Goal: Task Accomplishment & Management: Manage account settings

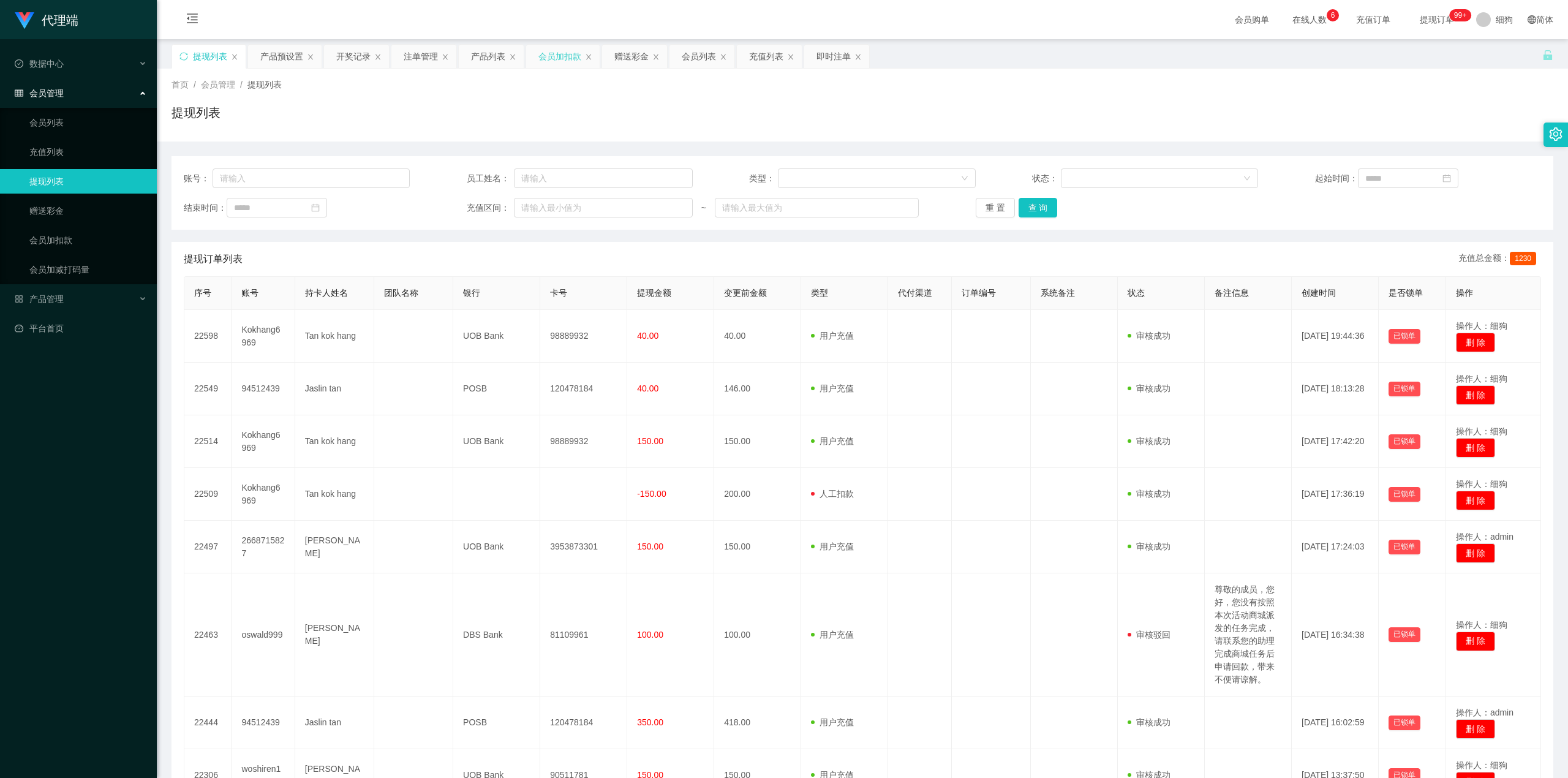
click at [564, 60] on div "会员加扣款" at bounding box center [560, 56] width 43 height 23
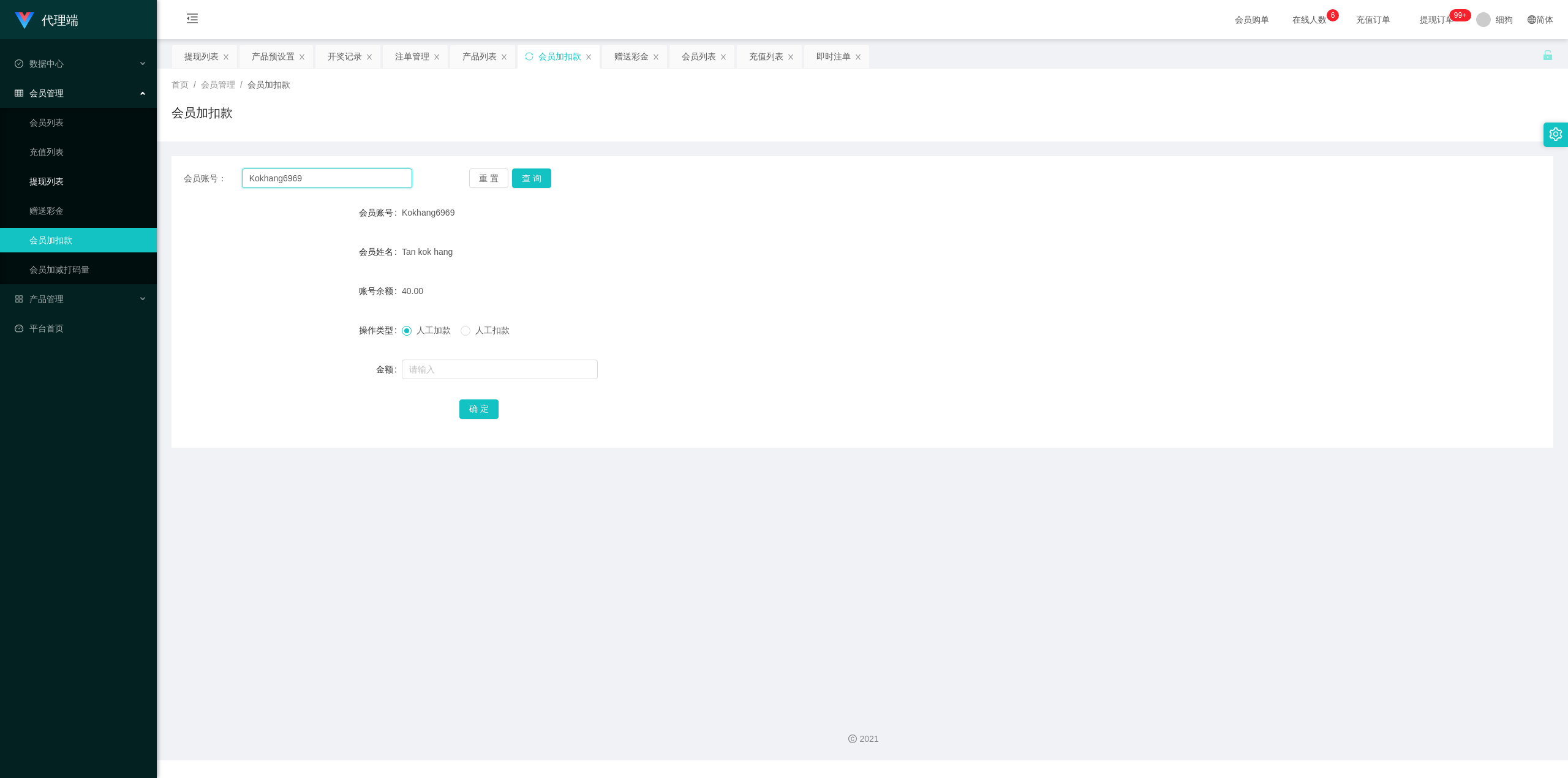
drag, startPoint x: 348, startPoint y: 184, endPoint x: 150, endPoint y: 185, distance: 198.0
click at [147, 184] on section "代理端 数据中心 员工统计 团队统计 会员管理 会员列表 充值列表 提现列表 赠送彩金 会员加扣款 会员加减打码量 产品管理 开奖记录 注单管理 产品列表 即…" at bounding box center [784, 380] width 1568 height 760
paste input "Zoeylim"
type input "Zoeylim"
click at [534, 177] on button "查 询" at bounding box center [531, 178] width 39 height 19
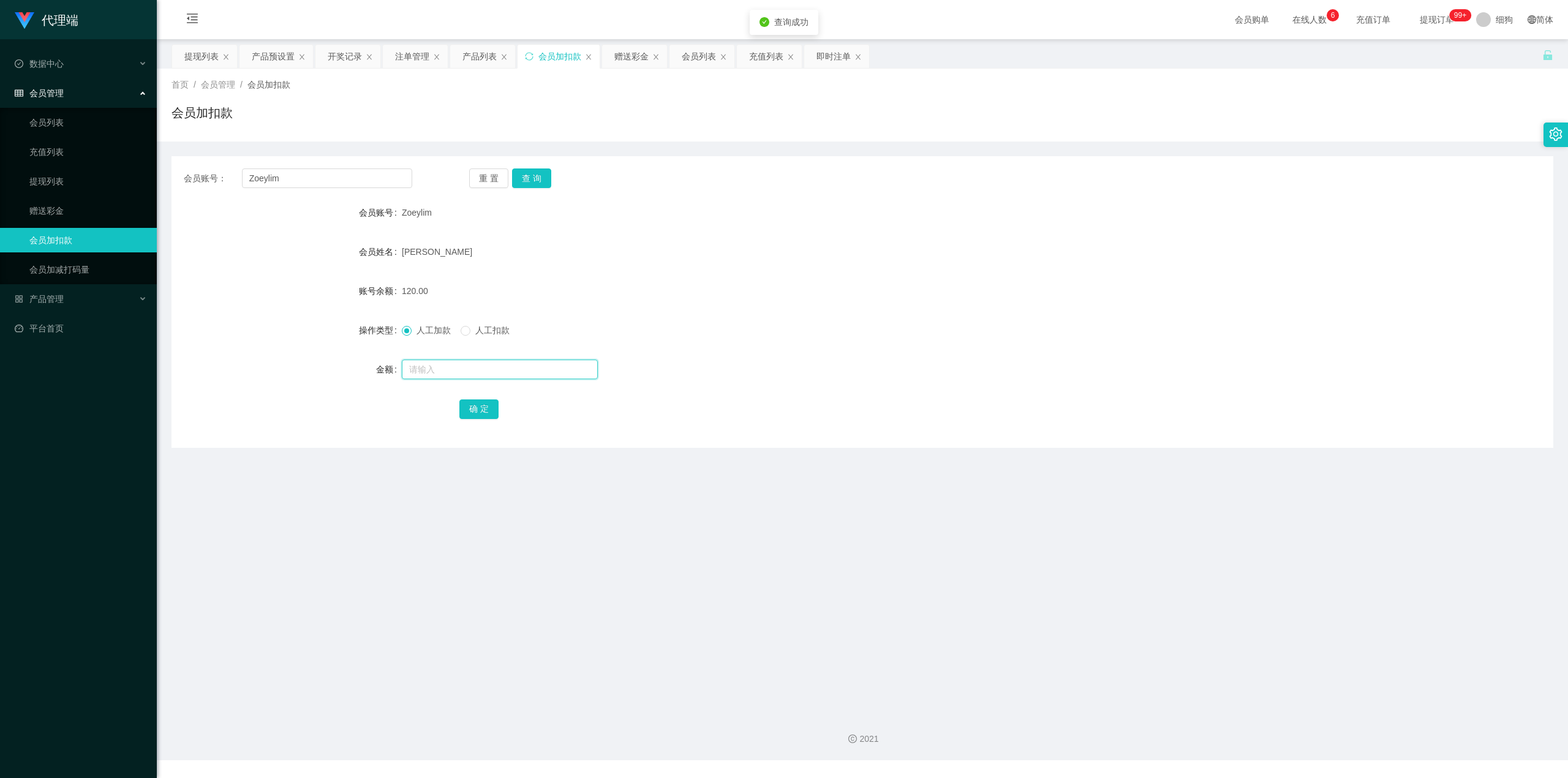
click at [452, 366] on input "text" at bounding box center [499, 369] width 196 height 19
click at [420, 369] on input "text" at bounding box center [499, 369] width 196 height 19
type input "31"
click at [470, 403] on button "确 定" at bounding box center [479, 409] width 39 height 19
click at [735, 169] on div "会员账号： Zoeylim 重 置 查 询" at bounding box center [862, 178] width 1381 height 19
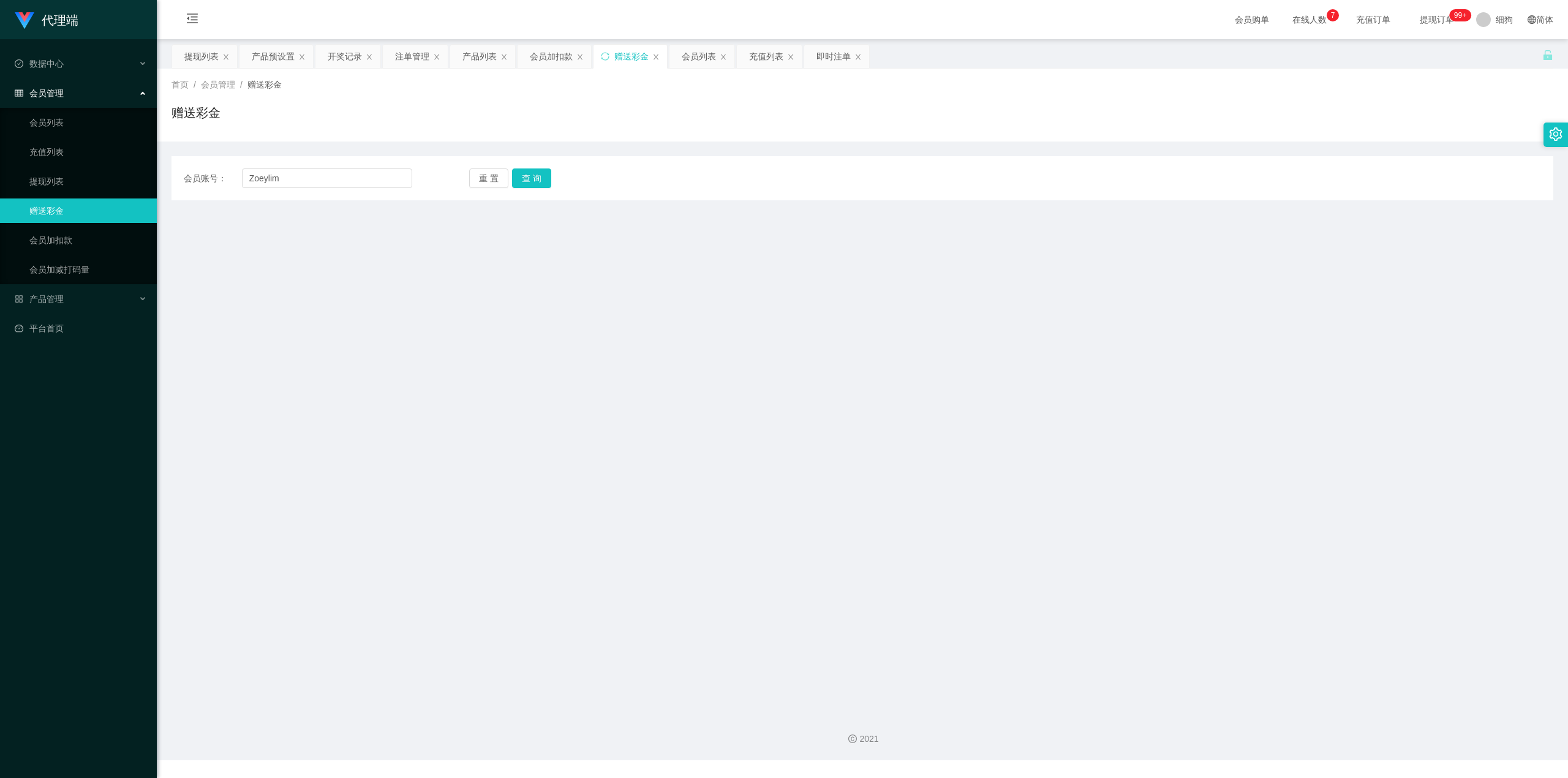
click at [344, 162] on div "会员账号： [PERSON_NAME] 重 置 查 询 会员账号 会员姓名 账号余额 操作类型 彩金加款 彩金扣款 金额 确 定" at bounding box center [862, 178] width 1381 height 44
click at [337, 175] on input "Zoeylim" at bounding box center [327, 178] width 170 height 19
click at [535, 175] on button "查 询" at bounding box center [531, 178] width 39 height 19
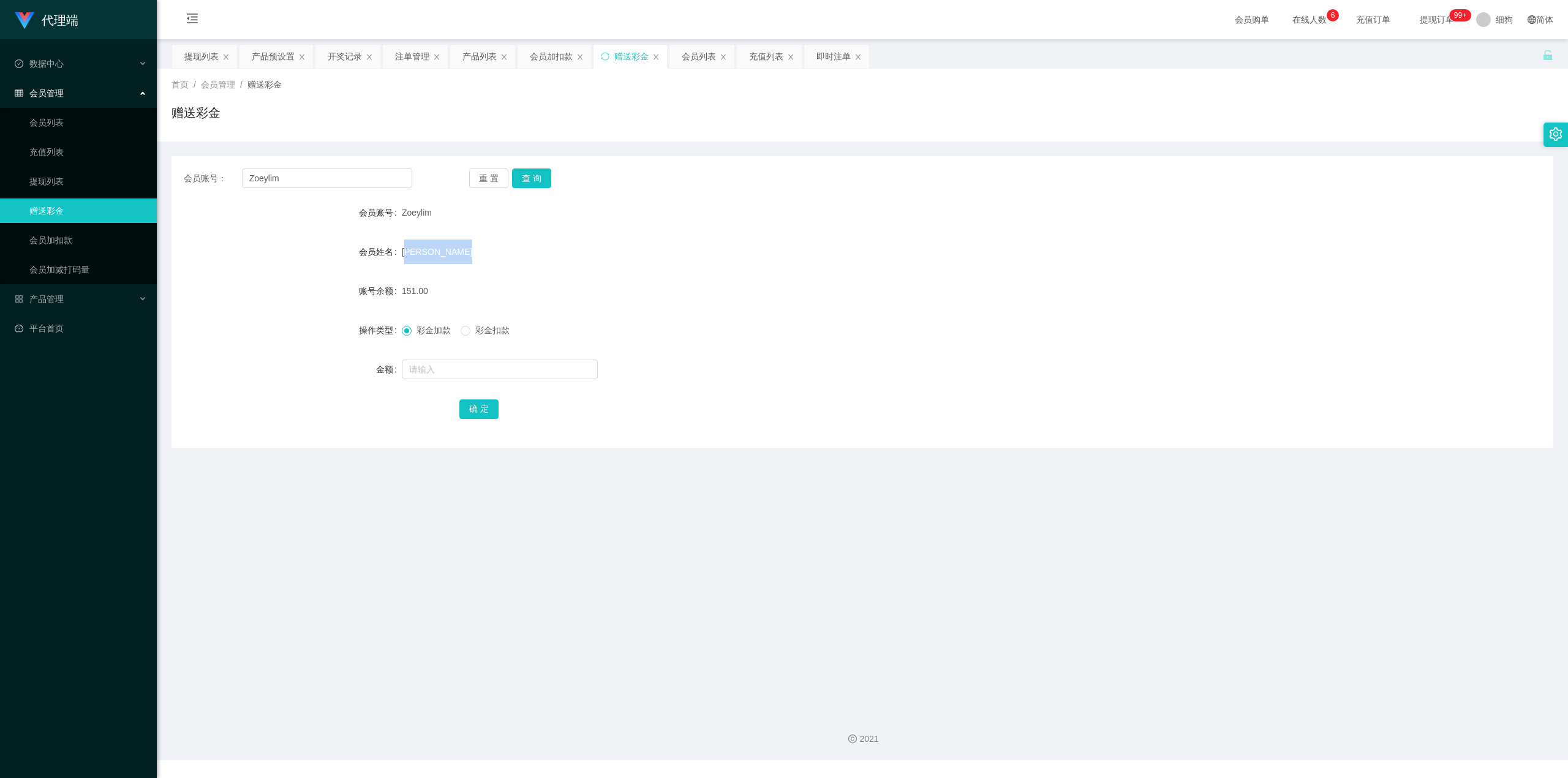
drag, startPoint x: 464, startPoint y: 251, endPoint x: 400, endPoint y: 251, distance: 64.0
click at [402, 251] on div "[PERSON_NAME]" at bounding box center [804, 252] width 806 height 25
copy span "[PERSON_NAME]"
